Goal: Transaction & Acquisition: Purchase product/service

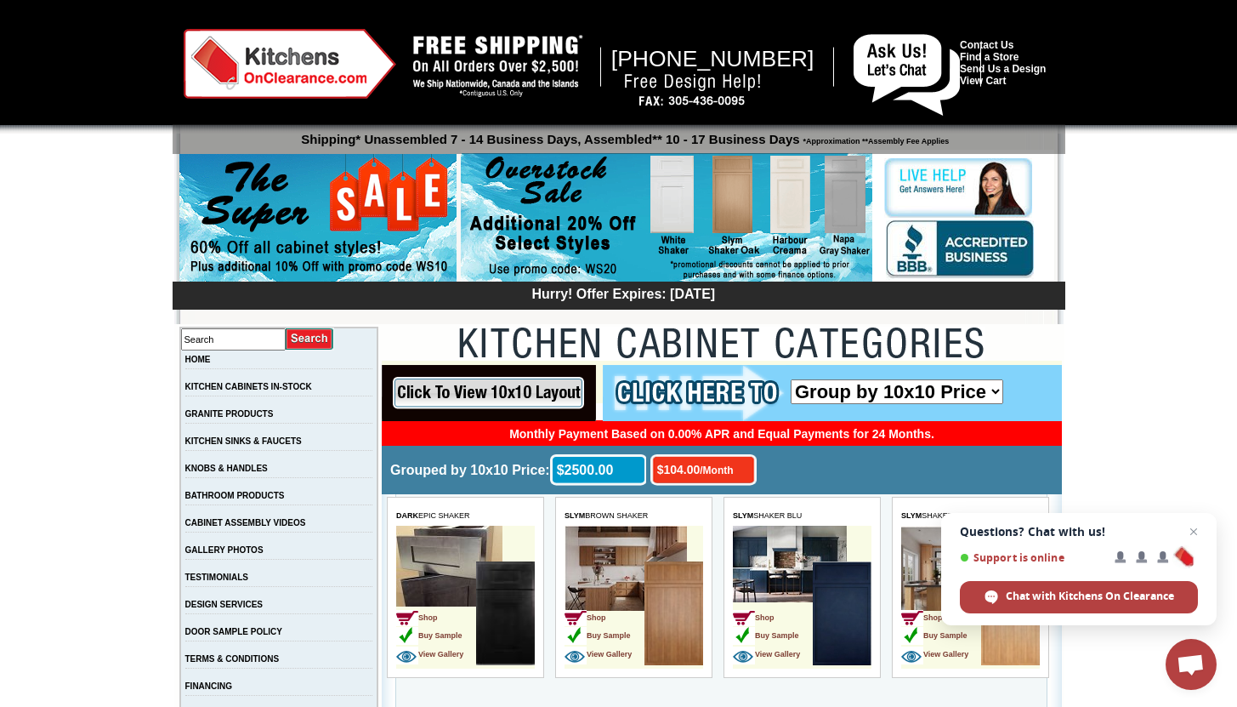
click at [923, 14] on div at bounding box center [618, 66] width 1237 height 133
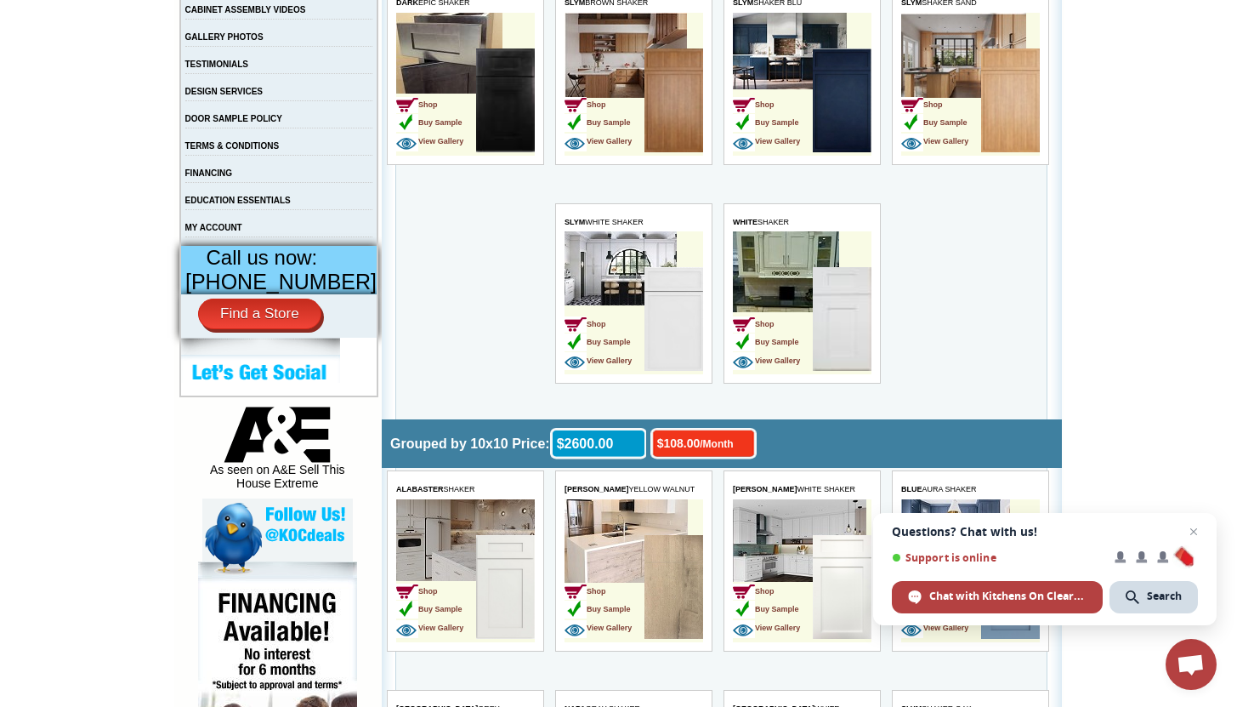
scroll to position [514, 0]
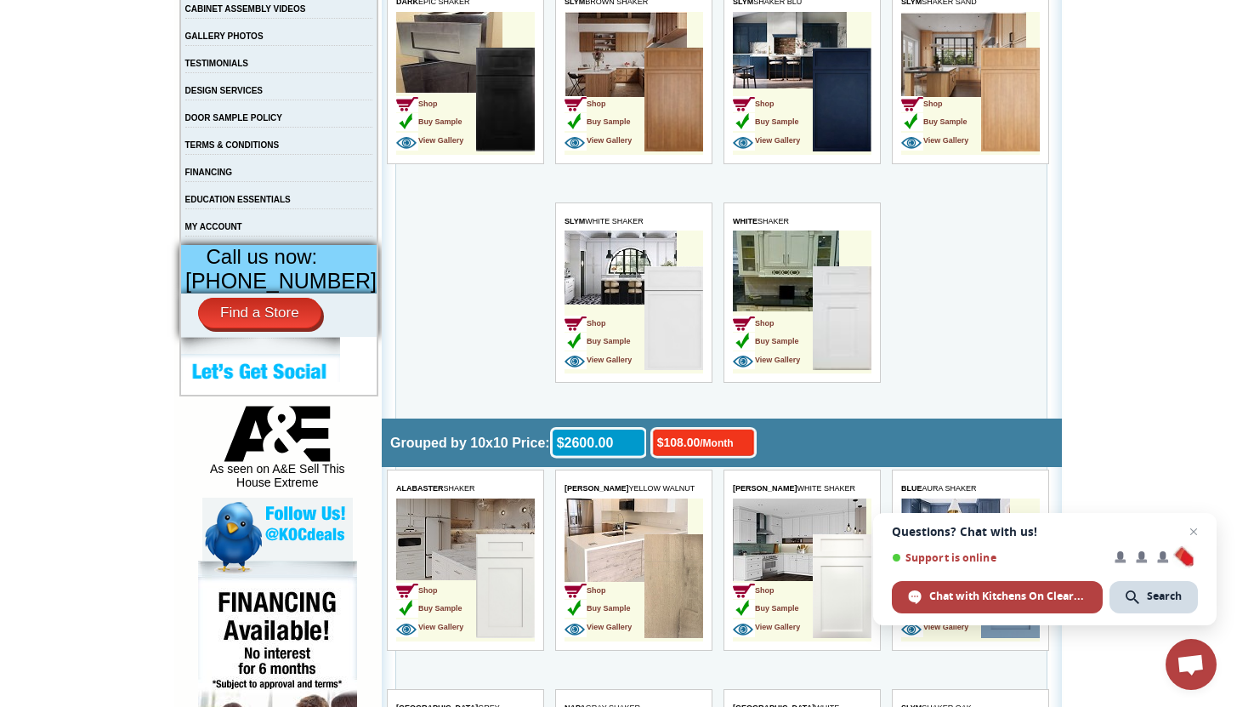
click at [802, 263] on td "Shop Buy Sample View Gallery" at bounding box center [802, 301] width 139 height 143
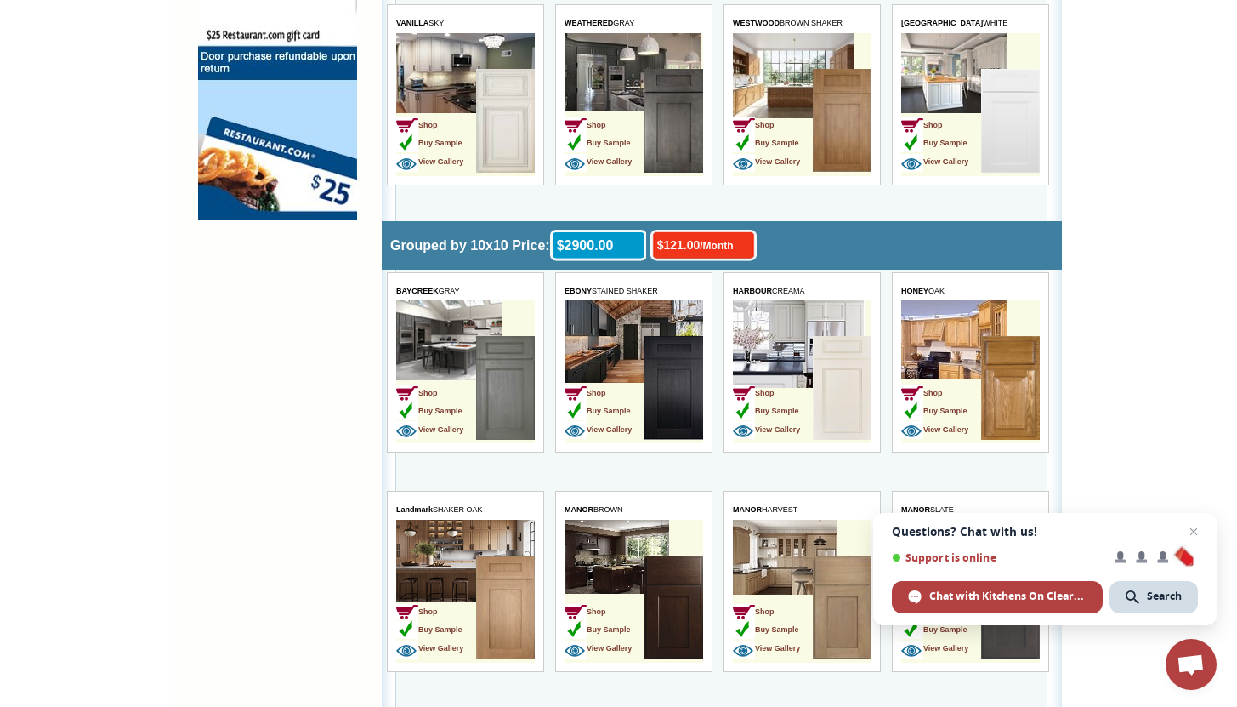
scroll to position [1417, 0]
